Goal: Task Accomplishment & Management: Use online tool/utility

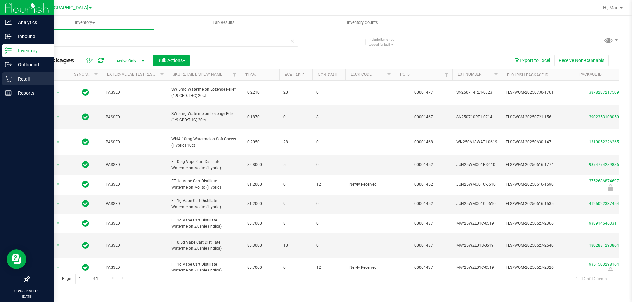
click at [37, 76] on p "Retail" at bounding box center [31, 79] width 39 height 8
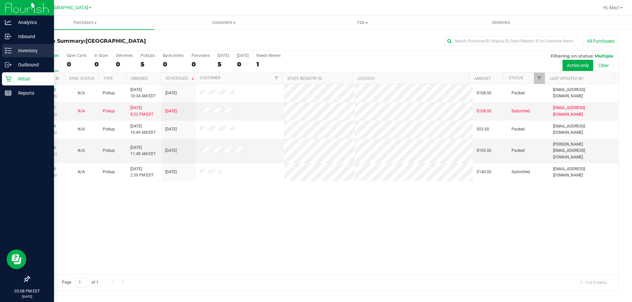
click at [27, 52] on p "Inventory" at bounding box center [31, 51] width 39 height 8
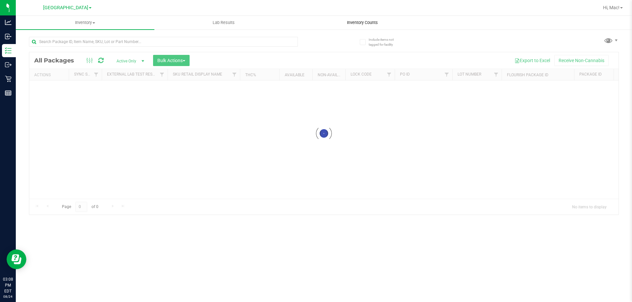
click at [347, 23] on div "Inventory All packages All inventory Waste log Create inventory Lab Results Inv…" at bounding box center [324, 159] width 616 height 286
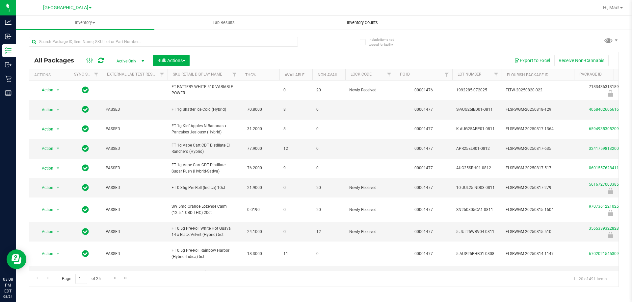
click at [360, 23] on span "Inventory Counts" at bounding box center [362, 23] width 49 height 6
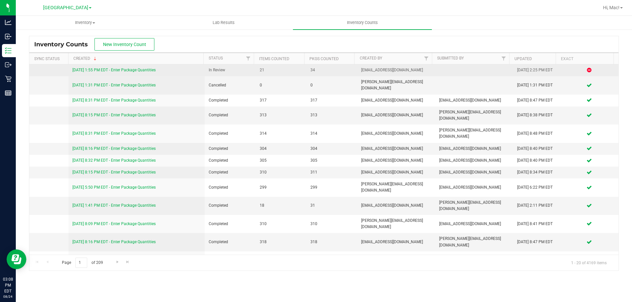
click at [132, 70] on link "[DATE] 1:55 PM EDT - Enter Package Quantities" at bounding box center [113, 70] width 83 height 5
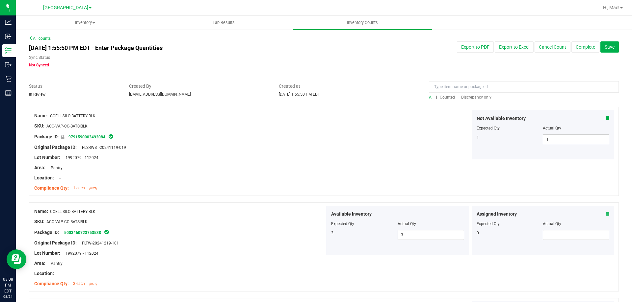
click at [480, 98] on span "Discrepancy only" at bounding box center [476, 97] width 30 height 5
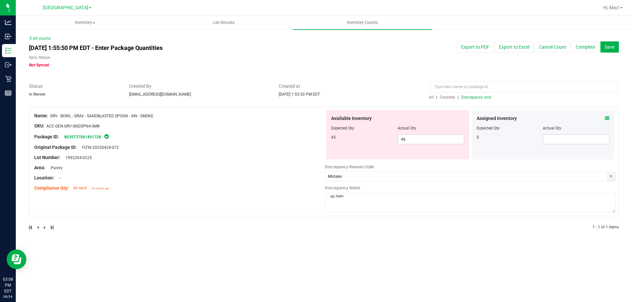
click at [445, 134] on div at bounding box center [397, 132] width 133 height 3
click at [445, 139] on span "46 46" at bounding box center [430, 140] width 66 height 10
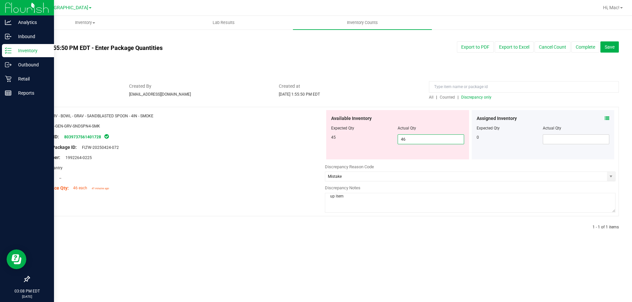
click at [32, 50] on p "Inventory" at bounding box center [31, 51] width 39 height 8
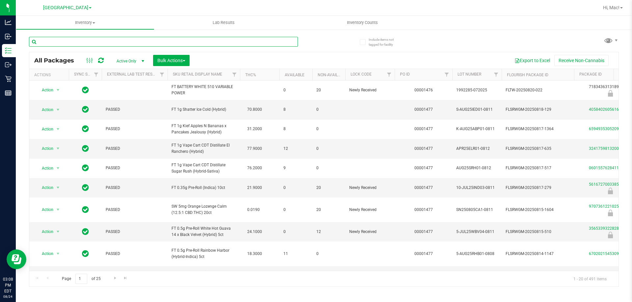
click at [114, 44] on input "text" at bounding box center [163, 42] width 269 height 10
type input "g"
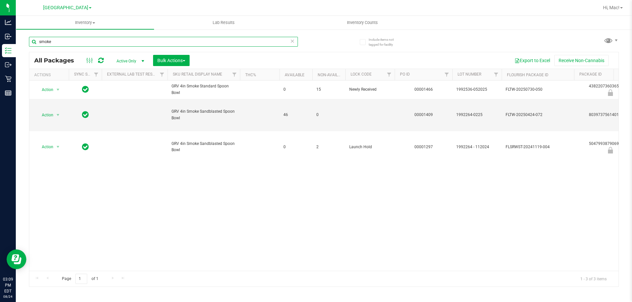
type input "smoke"
drag, startPoint x: 204, startPoint y: 194, endPoint x: 151, endPoint y: 172, distance: 57.2
click at [201, 194] on div "Action Action Edit attributes Global inventory Locate package Package audit log…" at bounding box center [323, 176] width 589 height 190
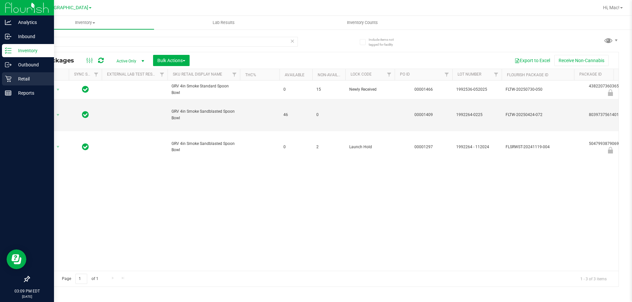
click at [31, 77] on p "Retail" at bounding box center [31, 79] width 39 height 8
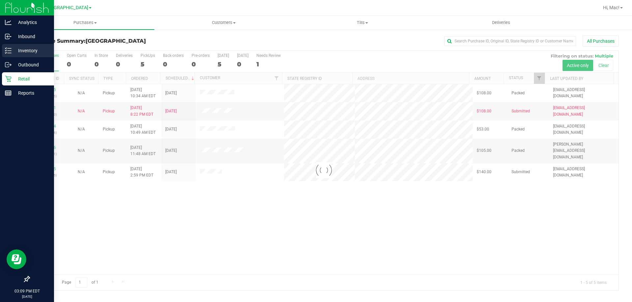
click at [23, 48] on p "Inventory" at bounding box center [31, 51] width 39 height 8
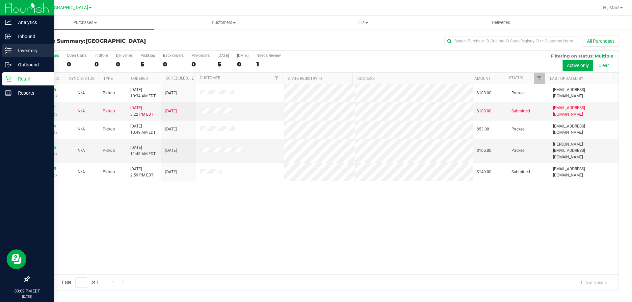
click at [35, 47] on p "Inventory" at bounding box center [31, 51] width 39 height 8
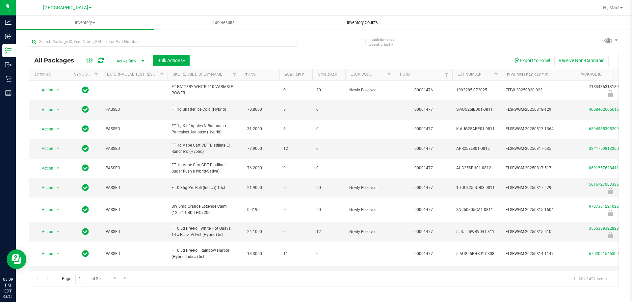
click at [370, 23] on span "Inventory Counts" at bounding box center [362, 23] width 49 height 6
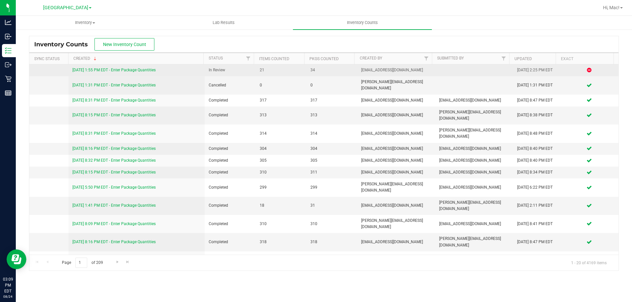
click at [109, 70] on link "[DATE] 1:55 PM EDT - Enter Package Quantities" at bounding box center [113, 70] width 83 height 5
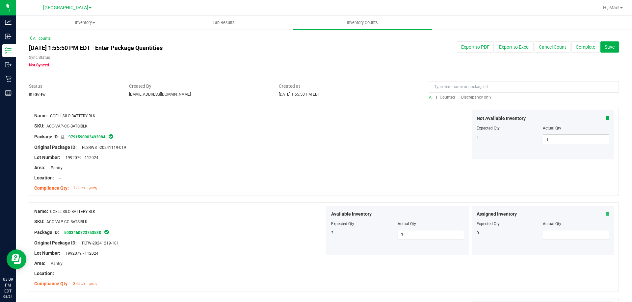
click at [478, 98] on span "Discrepancy only" at bounding box center [476, 97] width 30 height 5
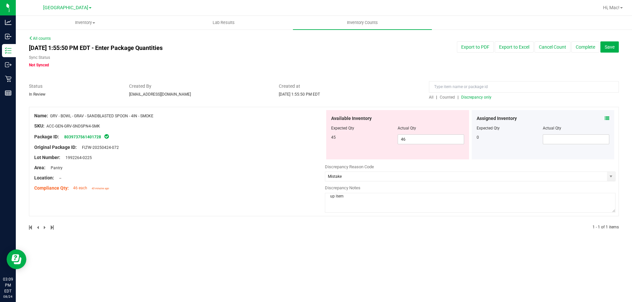
click at [608, 116] on icon at bounding box center [606, 118] width 5 height 5
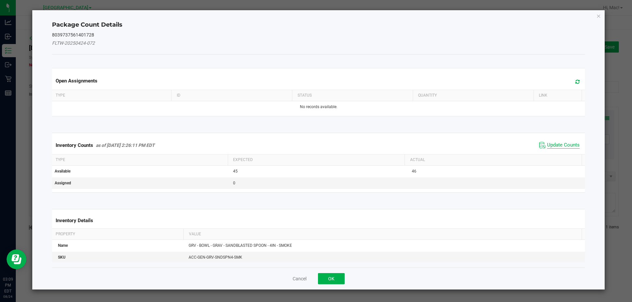
click at [573, 145] on span "Update Counts" at bounding box center [563, 145] width 33 height 7
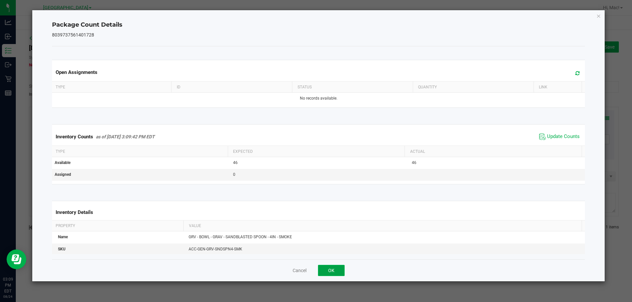
click at [331, 270] on button "OK" at bounding box center [331, 270] width 27 height 11
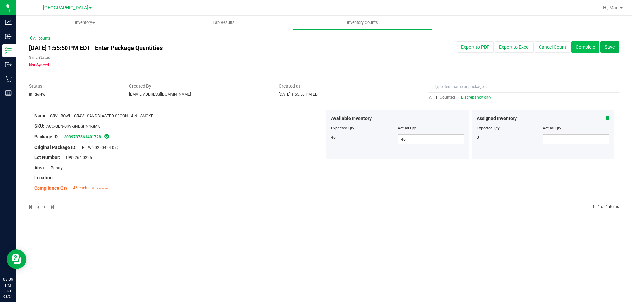
click at [589, 50] on button "Complete" at bounding box center [585, 46] width 28 height 11
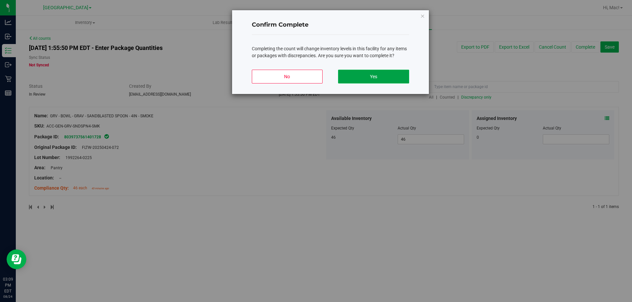
click at [390, 80] on button "Yes" at bounding box center [373, 77] width 71 height 14
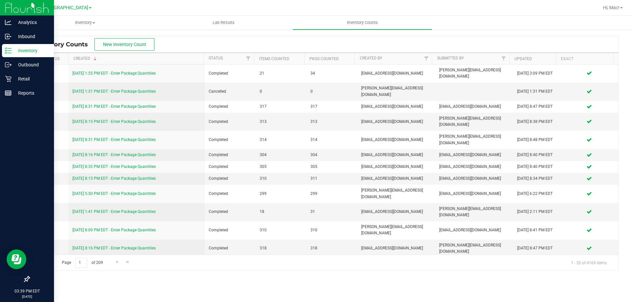
click at [15, 55] on div "Inventory" at bounding box center [28, 50] width 52 height 13
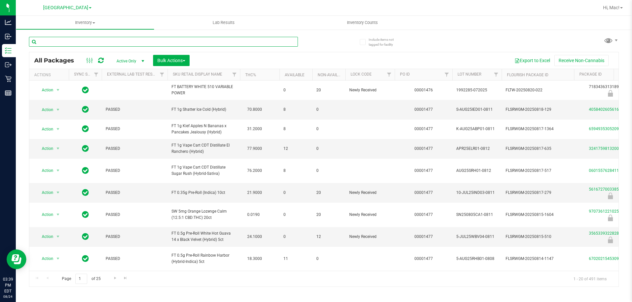
click at [220, 41] on input "text" at bounding box center [163, 42] width 269 height 10
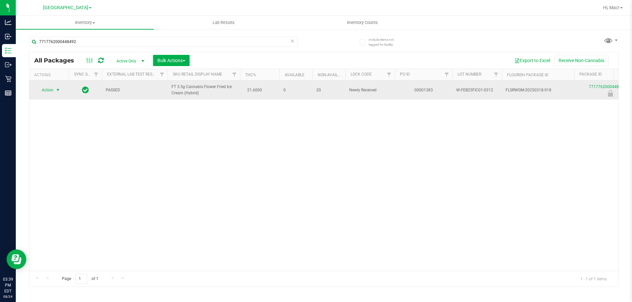
click at [44, 93] on span "Action" at bounding box center [45, 90] width 18 height 9
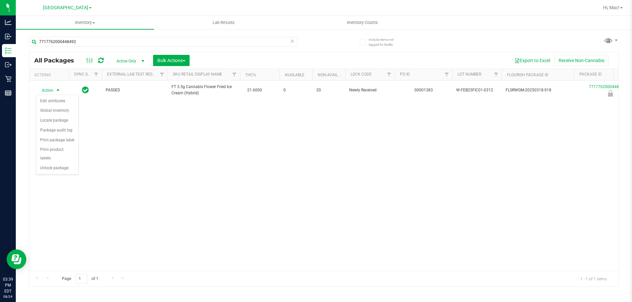
drag, startPoint x: 62, startPoint y: 159, endPoint x: 259, endPoint y: 166, distance: 196.8
click at [259, 174] on body "Analytics Inbound Inventory Outbound Retail Reports 03:39 PM EDT [DATE] 08/24 […" at bounding box center [316, 151] width 632 height 302
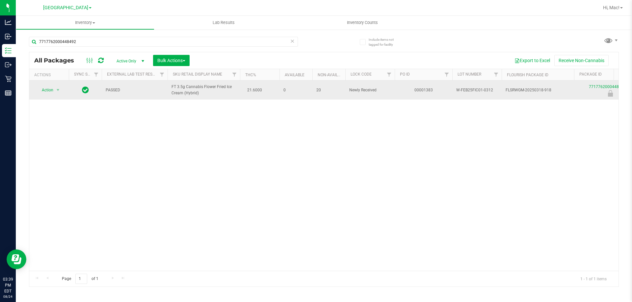
drag, startPoint x: 203, startPoint y: 96, endPoint x: 151, endPoint y: 91, distance: 52.2
copy tr "FT 3.5g Cannabis Flower Fried Ice Cream (Hybrid)"
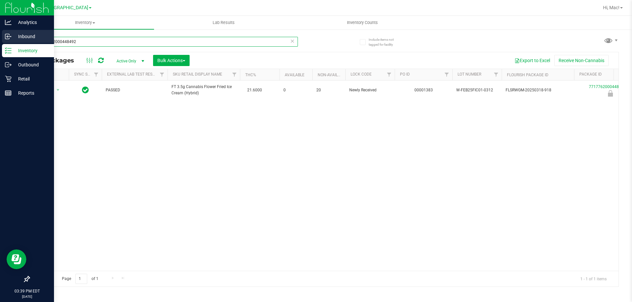
drag, startPoint x: 81, startPoint y: 43, endPoint x: 0, endPoint y: 31, distance: 82.2
click at [0, 31] on div "Analytics Inbound Inventory Outbound Retail Reports 03:39 PM EDT [DATE] 08/24 […" at bounding box center [316, 151] width 632 height 302
paste input "FT 3.5g Cannabis Flower Fried Ice Cream (Hybrid)"
type input "FT 3.5g Cannabis Flower Fried Ice Cream (Hybrid)"
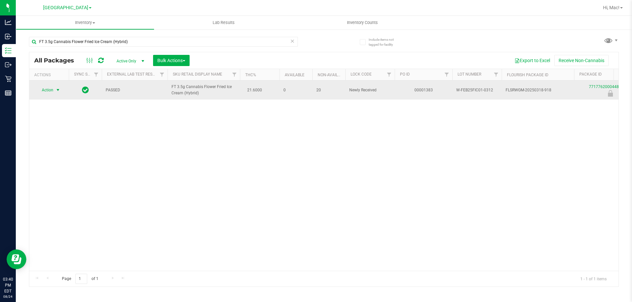
click at [58, 92] on span "select" at bounding box center [57, 89] width 5 height 5
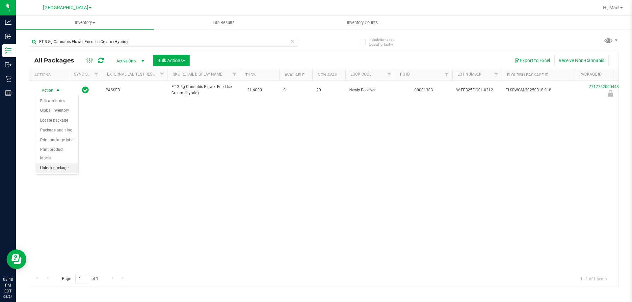
click at [53, 163] on li "Unlock package" at bounding box center [57, 168] width 42 height 10
